Goal: Task Accomplishment & Management: Complete application form

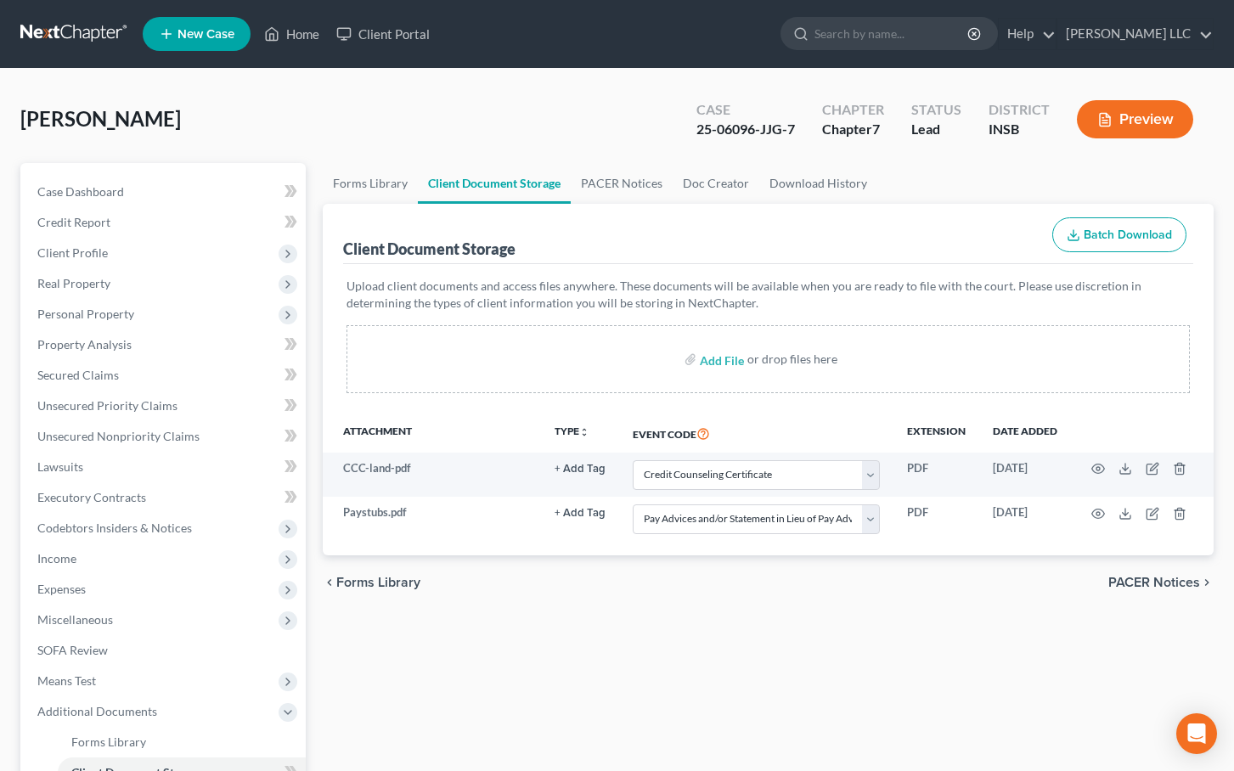
select select "9"
select select "15"
click at [301, 37] on link "Home" at bounding box center [292, 34] width 72 height 31
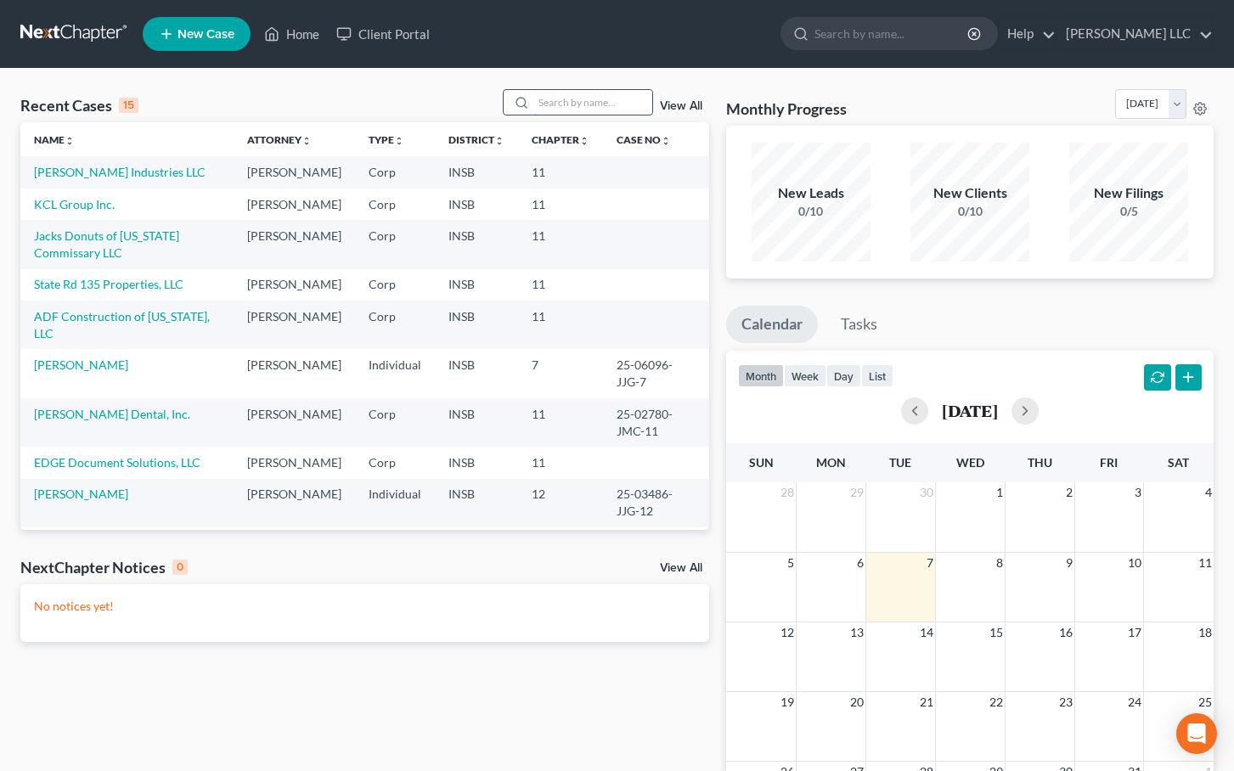
click at [536, 99] on input "search" at bounding box center [592, 102] width 119 height 25
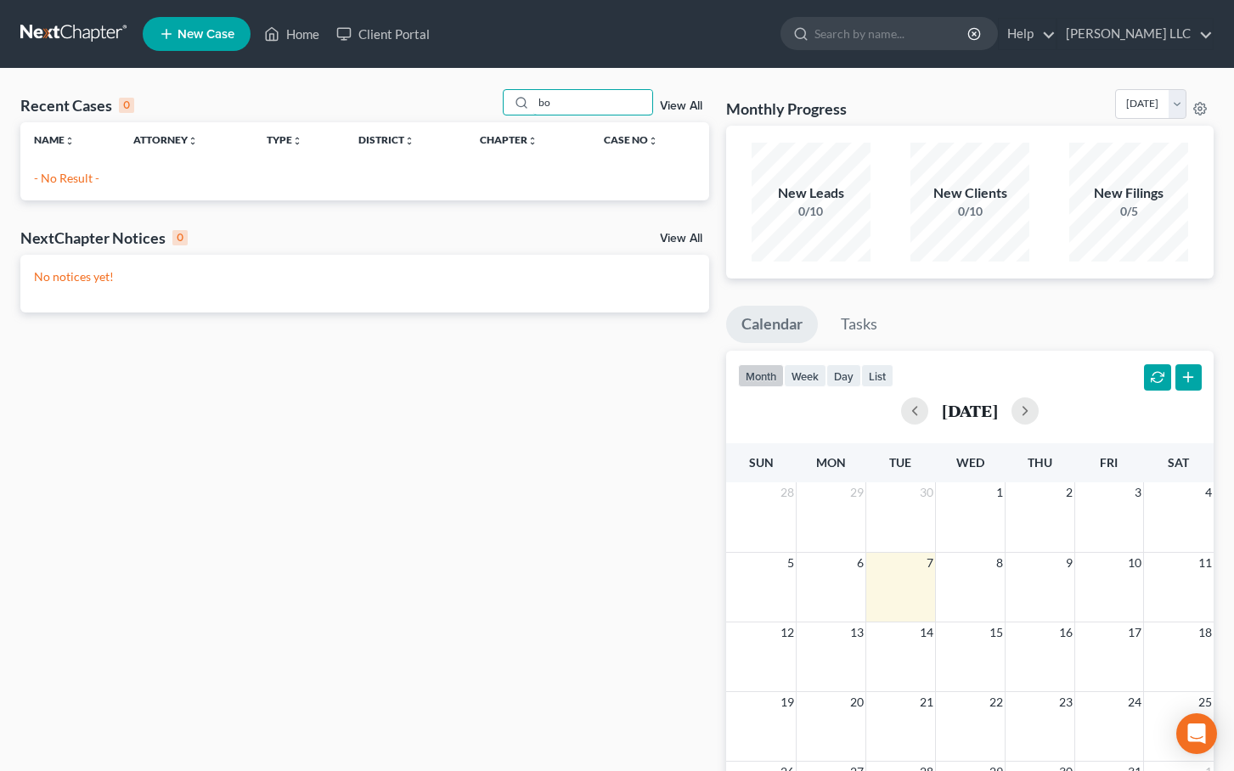
type input "b"
type input "[PERSON_NAME]"
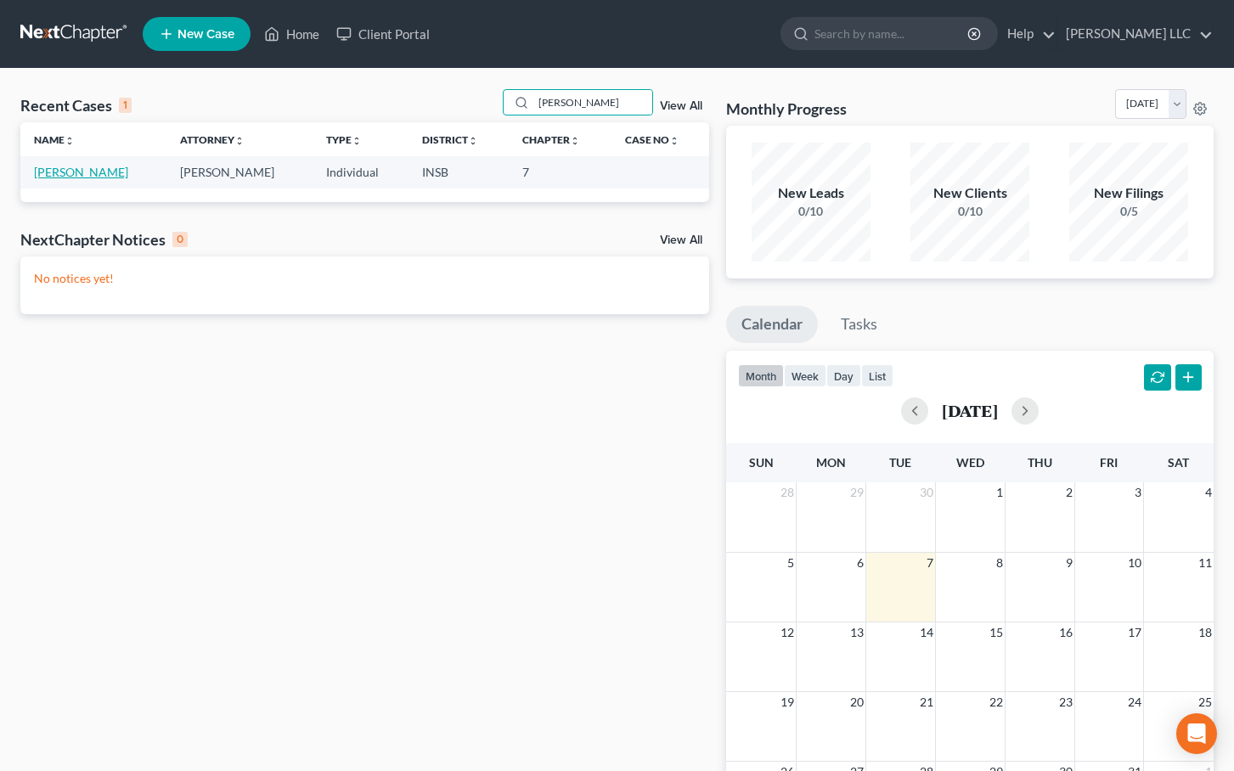
click at [98, 169] on link "[PERSON_NAME]" at bounding box center [81, 172] width 94 height 14
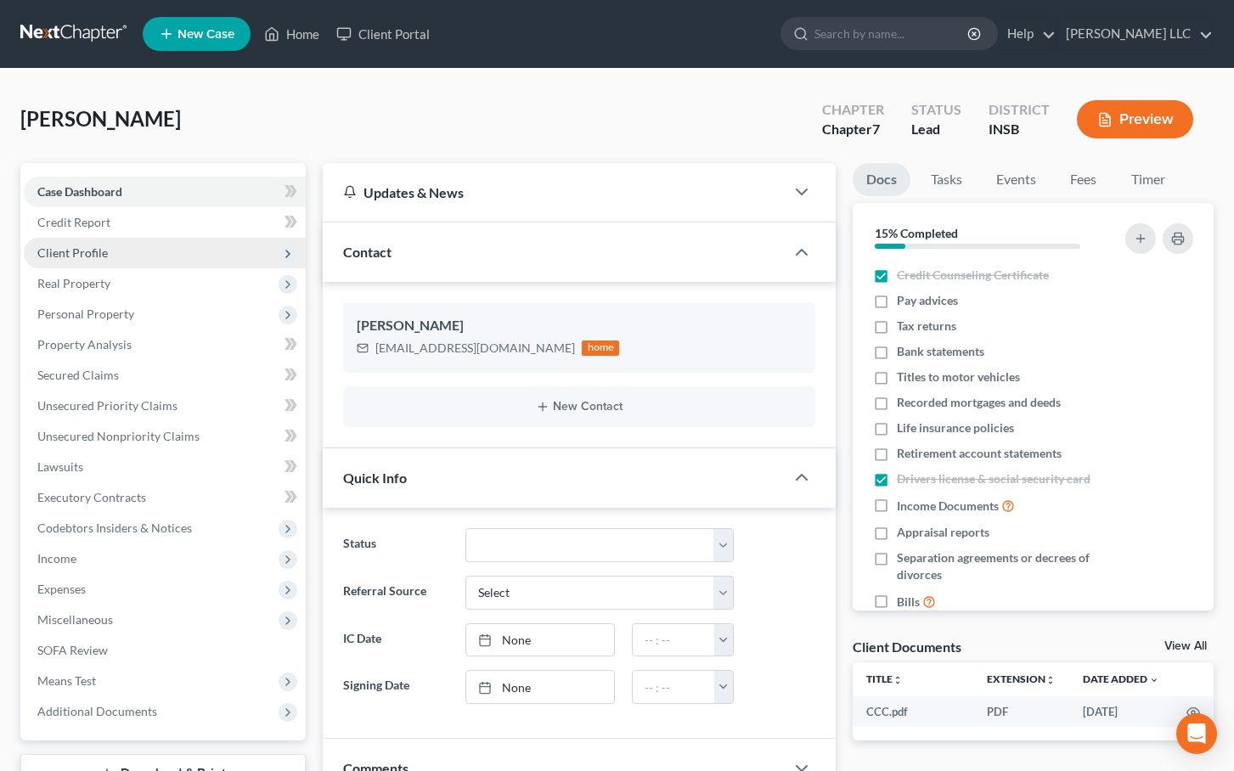
click at [86, 253] on span "Client Profile" at bounding box center [72, 253] width 71 height 14
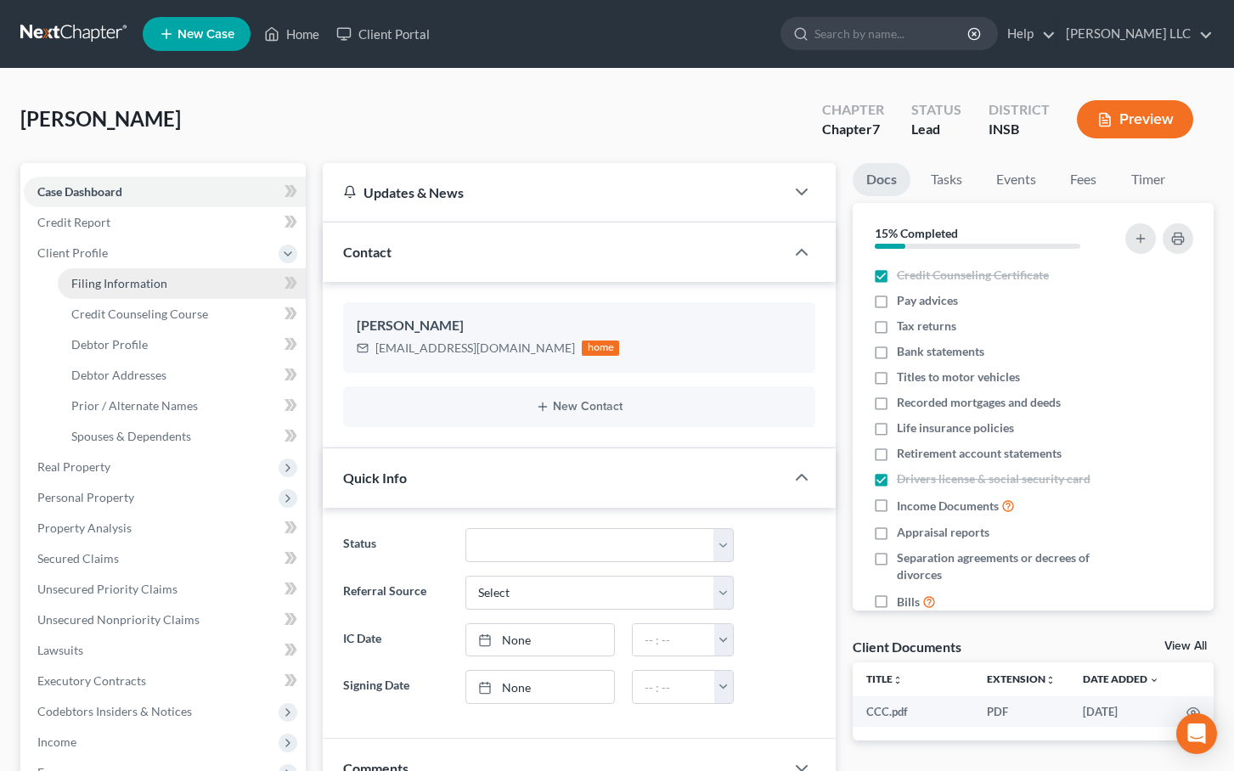
click at [80, 291] on link "Filing Information" at bounding box center [182, 283] width 248 height 31
select select "1"
select select "0"
select select "28"
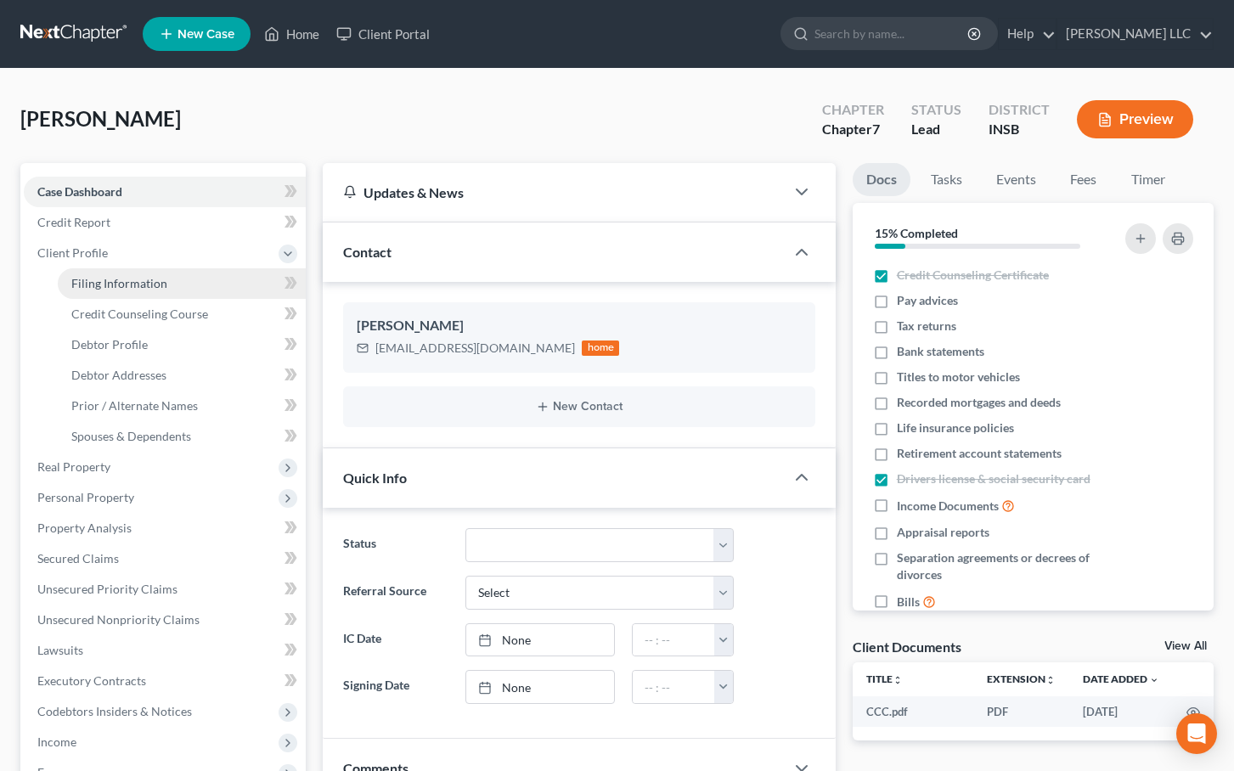
select select "0"
select select "15"
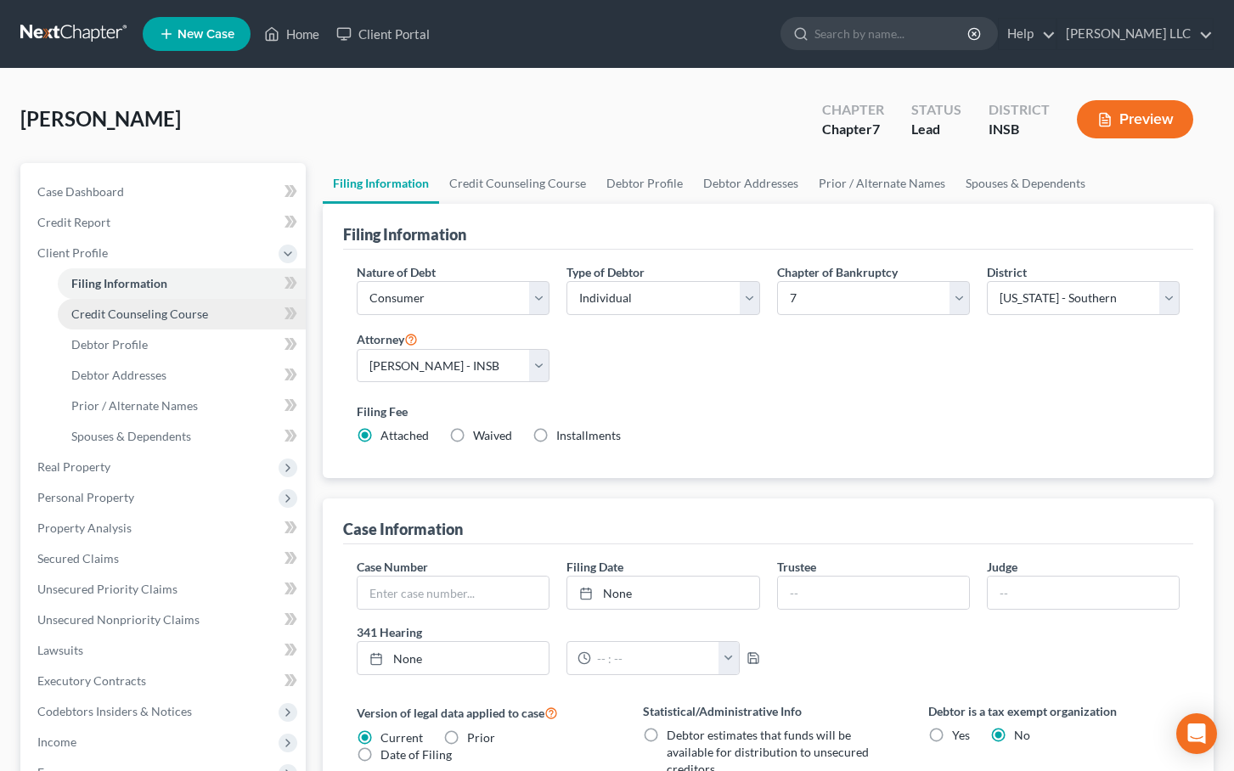
click at [82, 324] on link "Credit Counseling Course" at bounding box center [182, 314] width 248 height 31
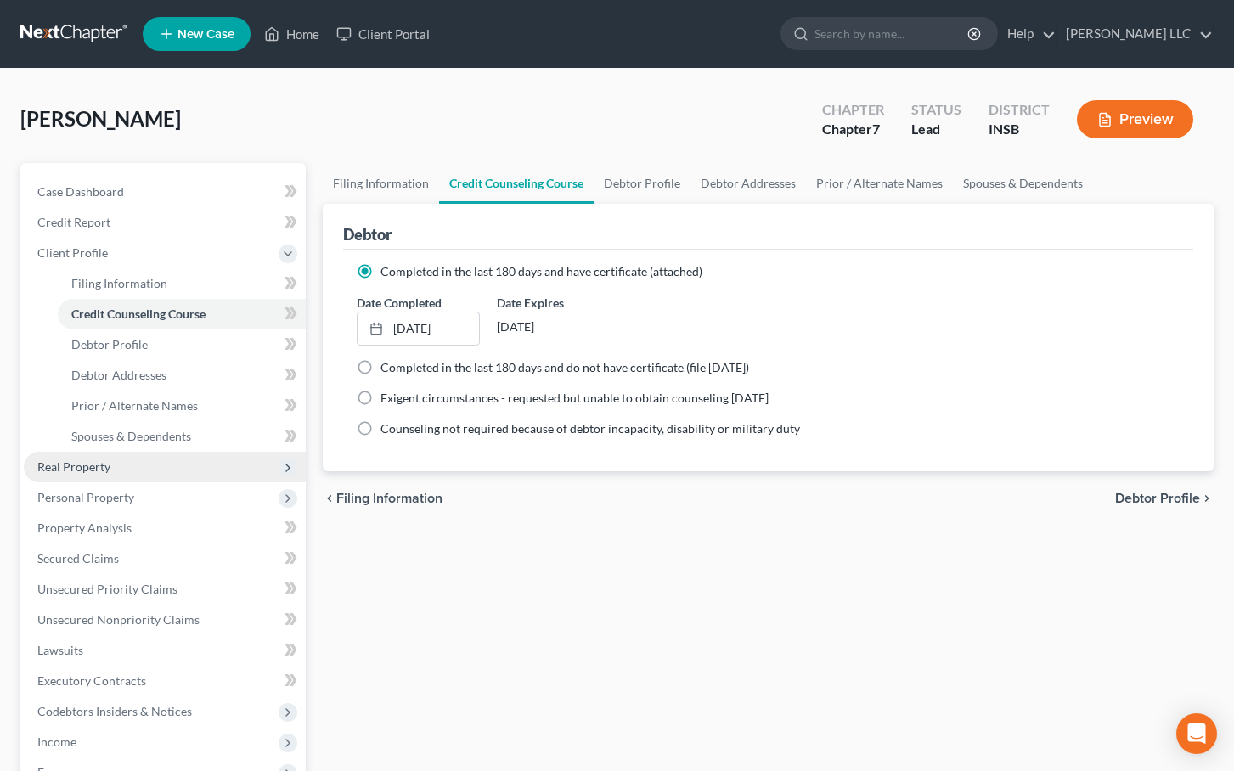
click at [78, 462] on span "Real Property" at bounding box center [73, 467] width 73 height 14
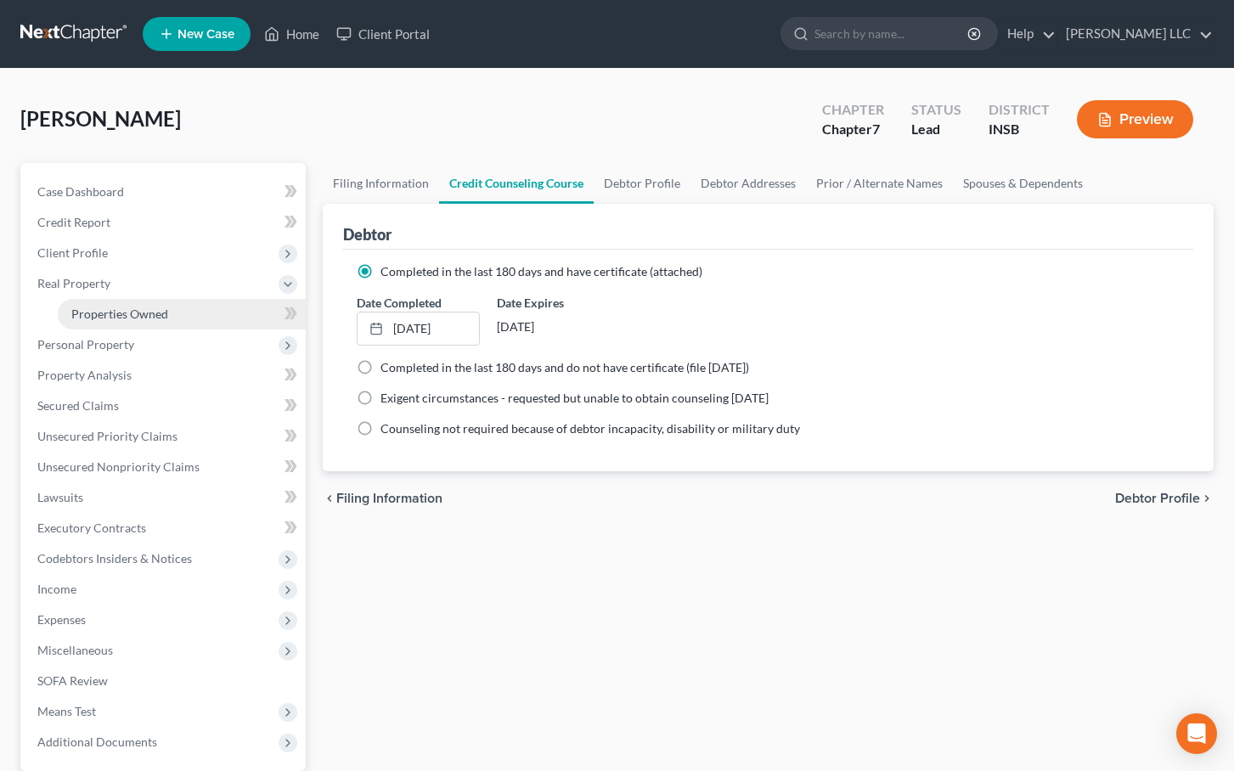
click at [148, 319] on span "Properties Owned" at bounding box center [119, 314] width 97 height 14
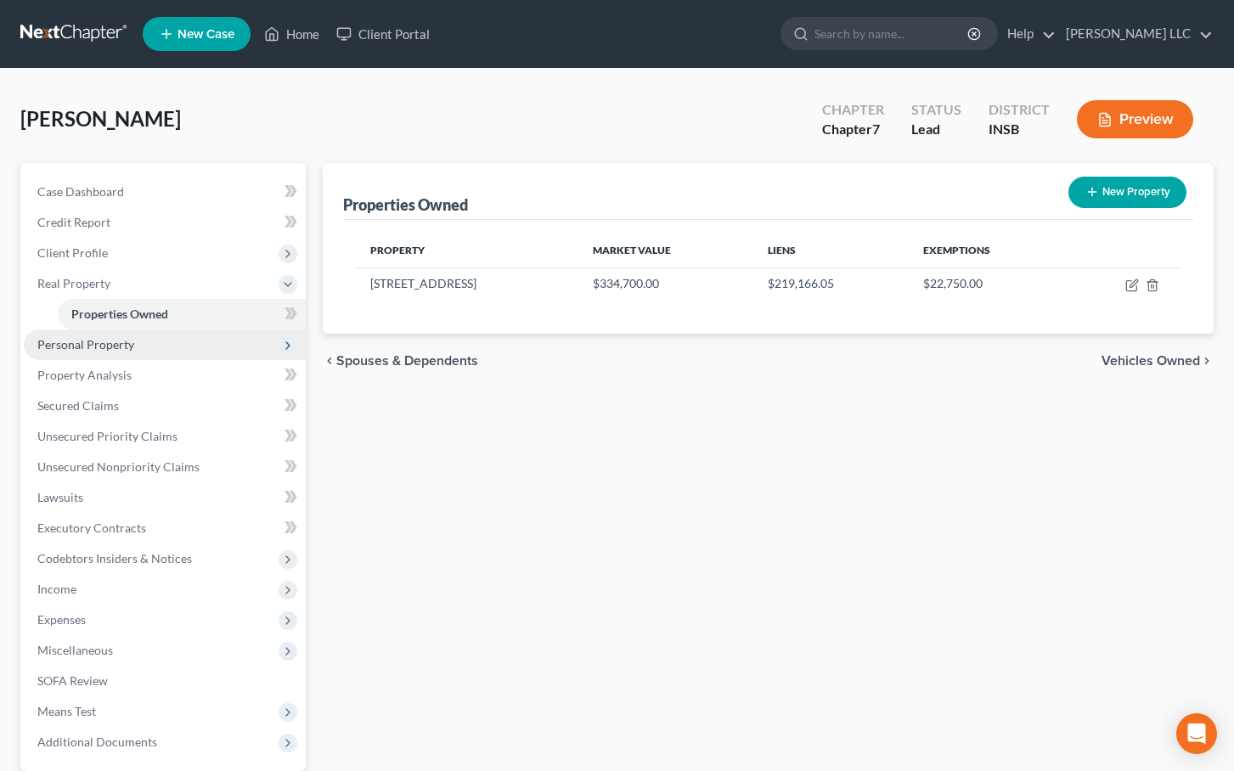
click at [102, 348] on span "Personal Property" at bounding box center [85, 344] width 97 height 14
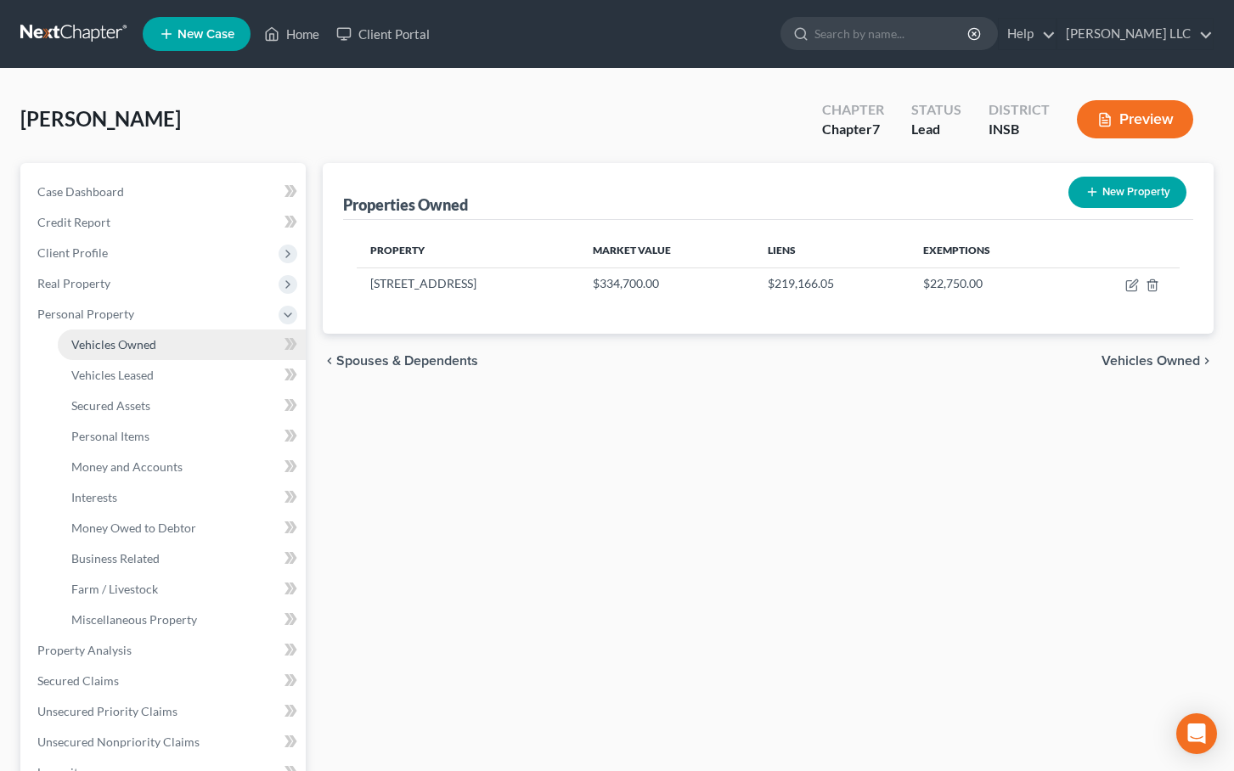
click at [109, 343] on span "Vehicles Owned" at bounding box center [113, 344] width 85 height 14
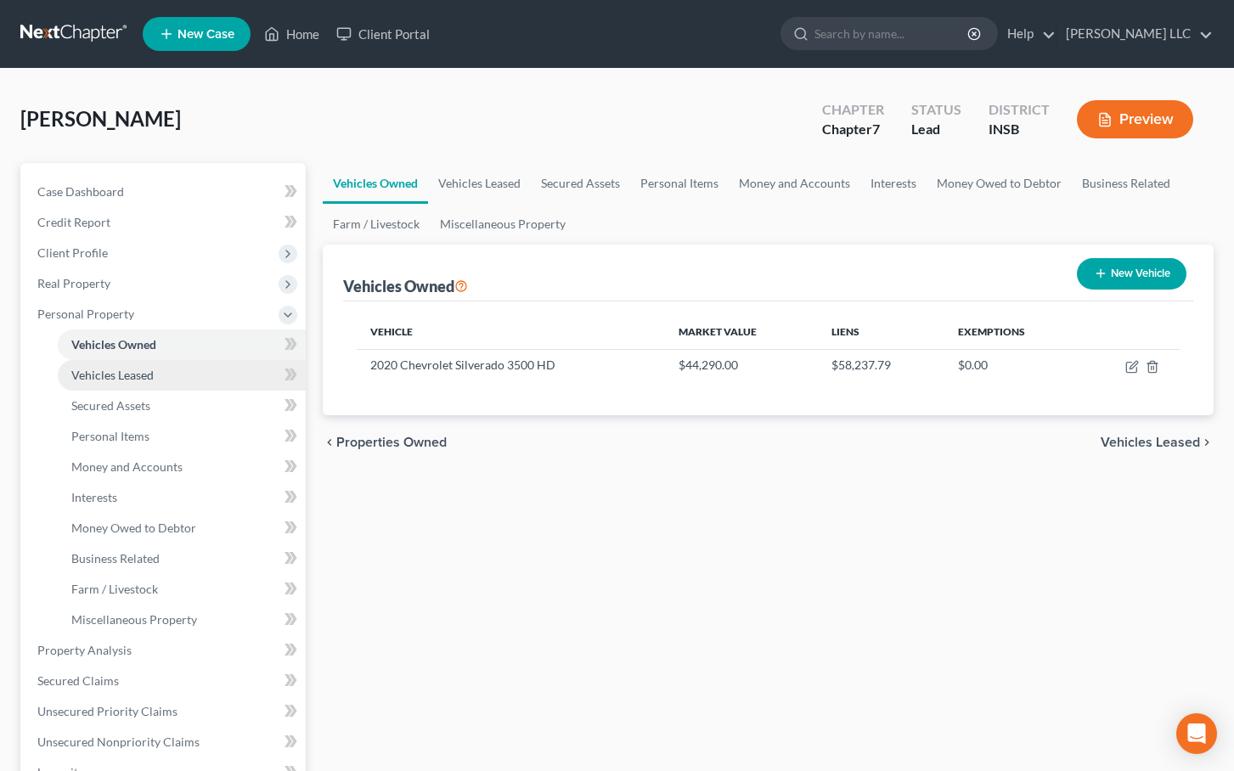
click at [104, 368] on span "Vehicles Leased" at bounding box center [112, 375] width 82 height 14
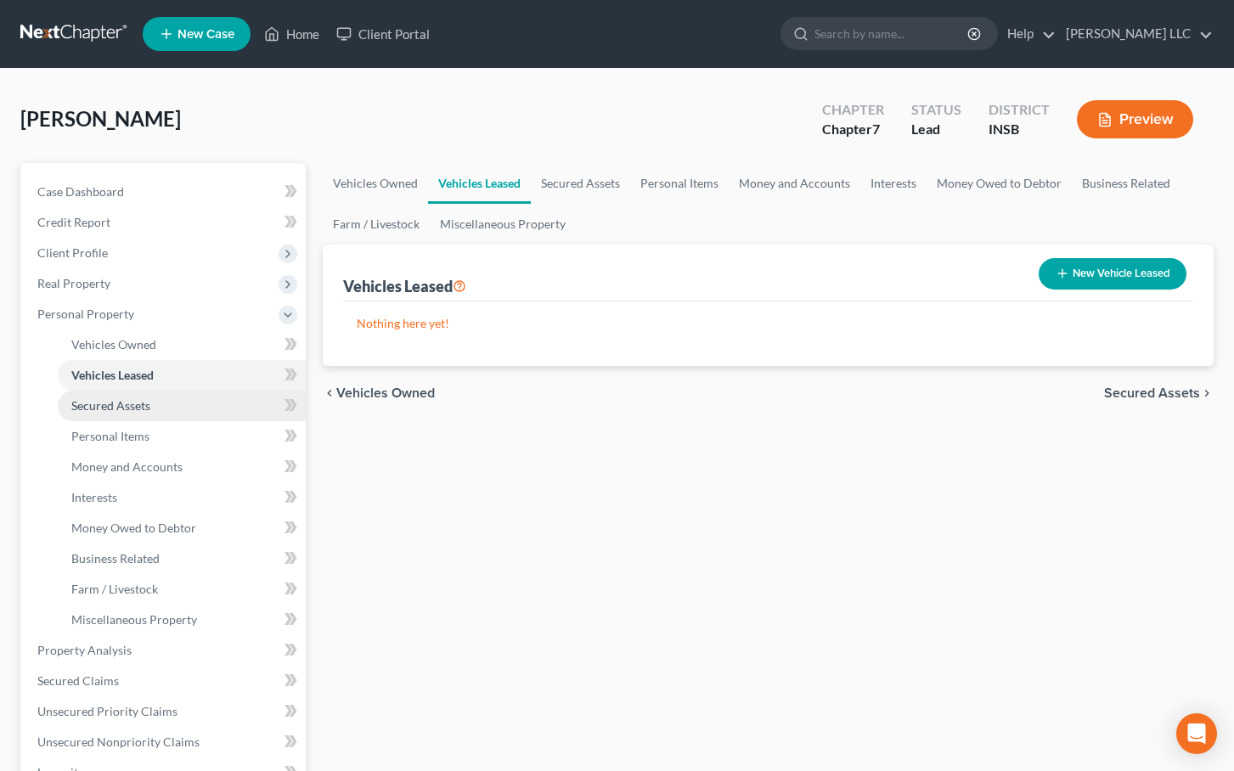
click at [98, 404] on span "Secured Assets" at bounding box center [110, 405] width 79 height 14
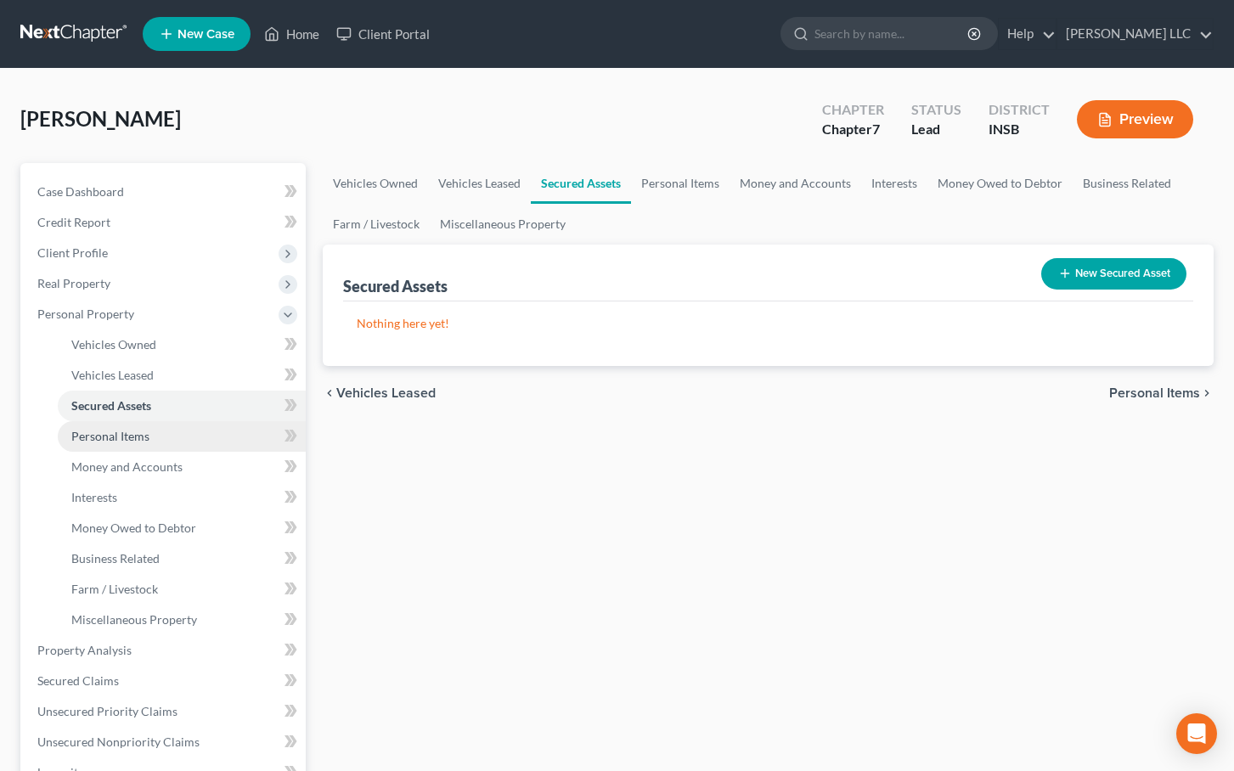
click at [99, 432] on span "Personal Items" at bounding box center [110, 436] width 78 height 14
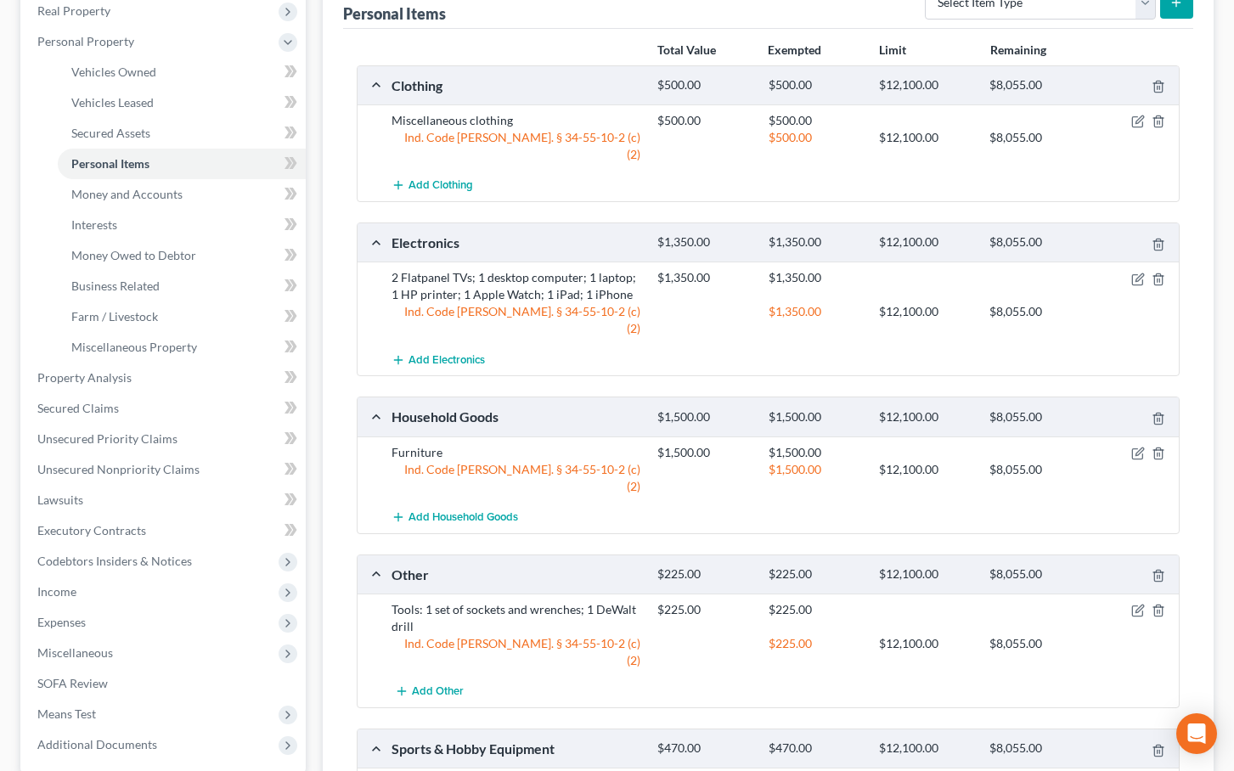
scroll to position [333, 0]
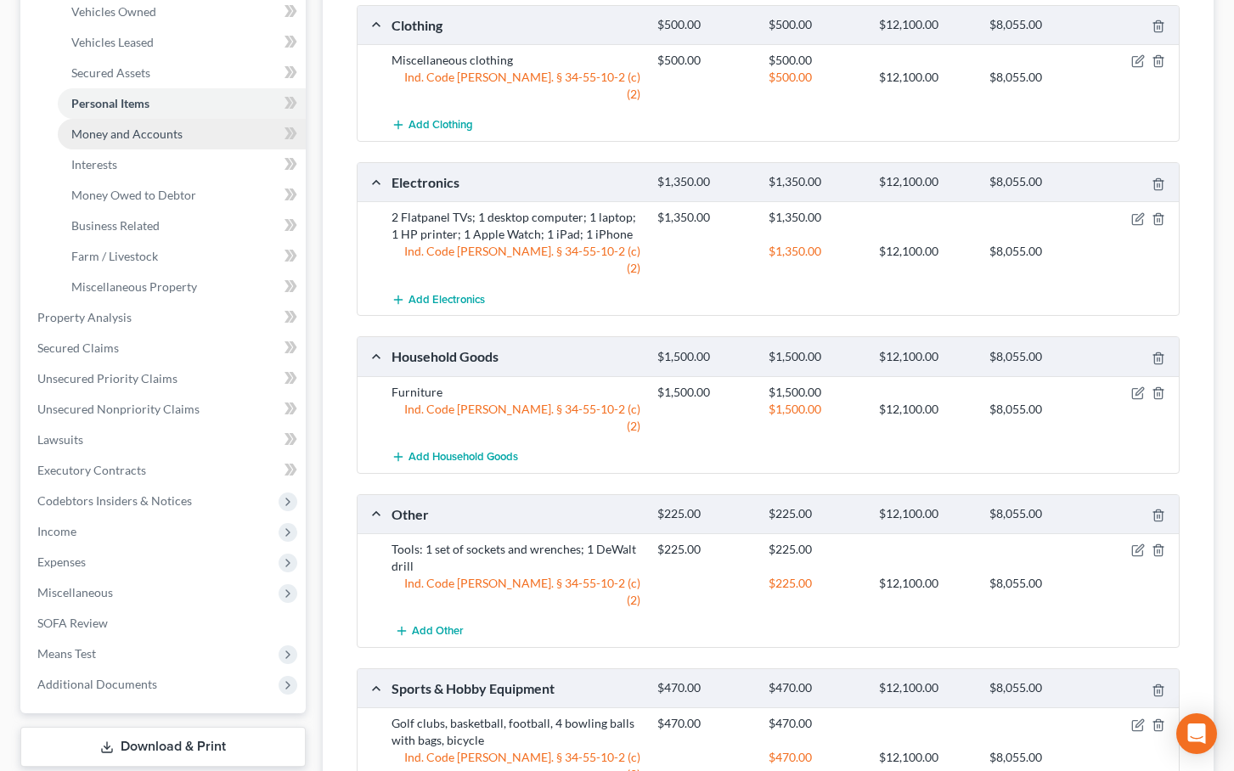
click at [128, 138] on span "Money and Accounts" at bounding box center [126, 134] width 111 height 14
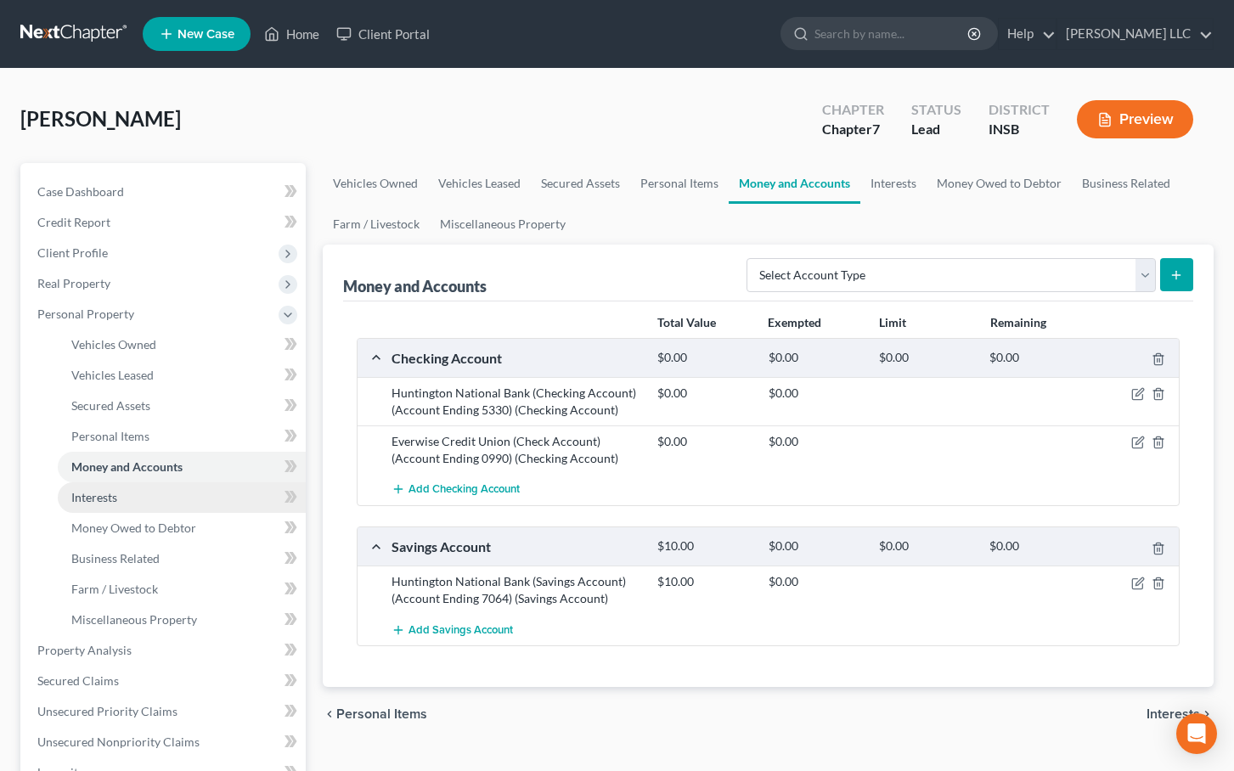
click at [118, 496] on link "Interests" at bounding box center [182, 498] width 248 height 31
